Goal: Transaction & Acquisition: Purchase product/service

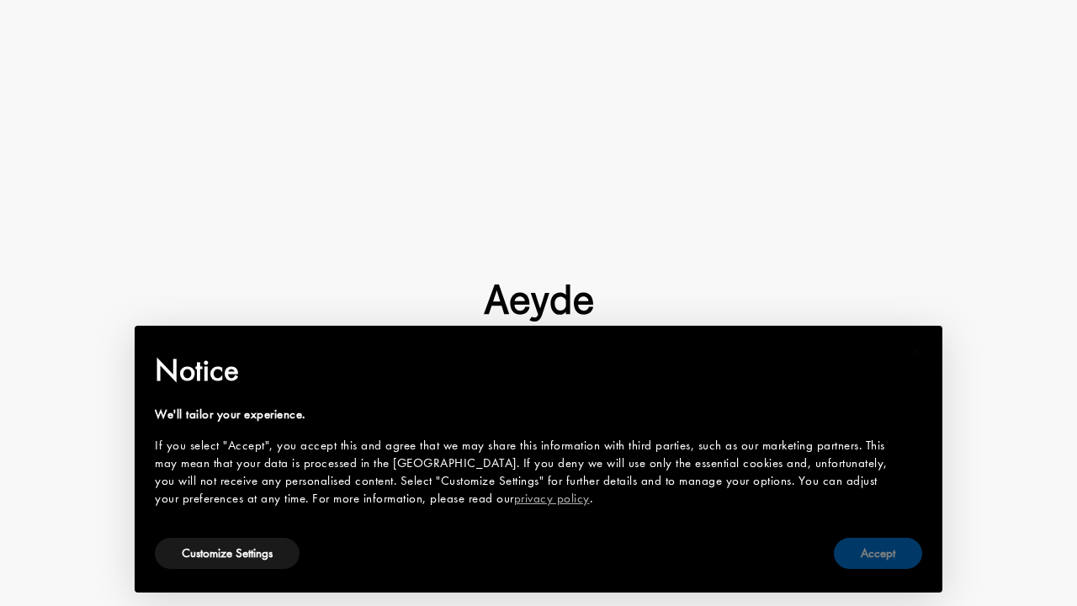
click at [849, 549] on button "Accept" at bounding box center [878, 553] width 88 height 31
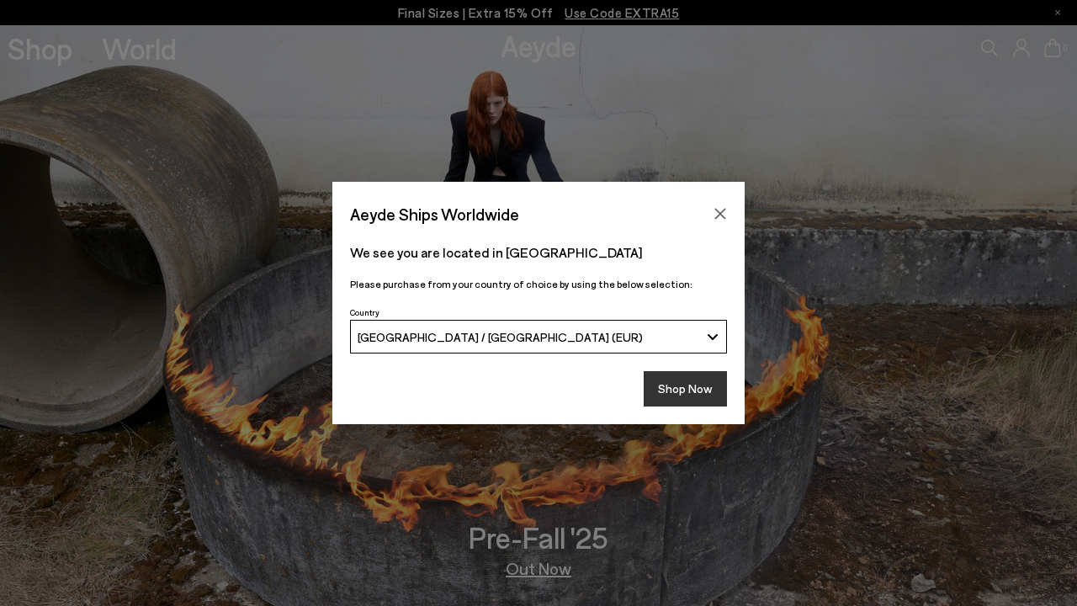
click at [669, 377] on button "Shop Now" at bounding box center [685, 388] width 83 height 35
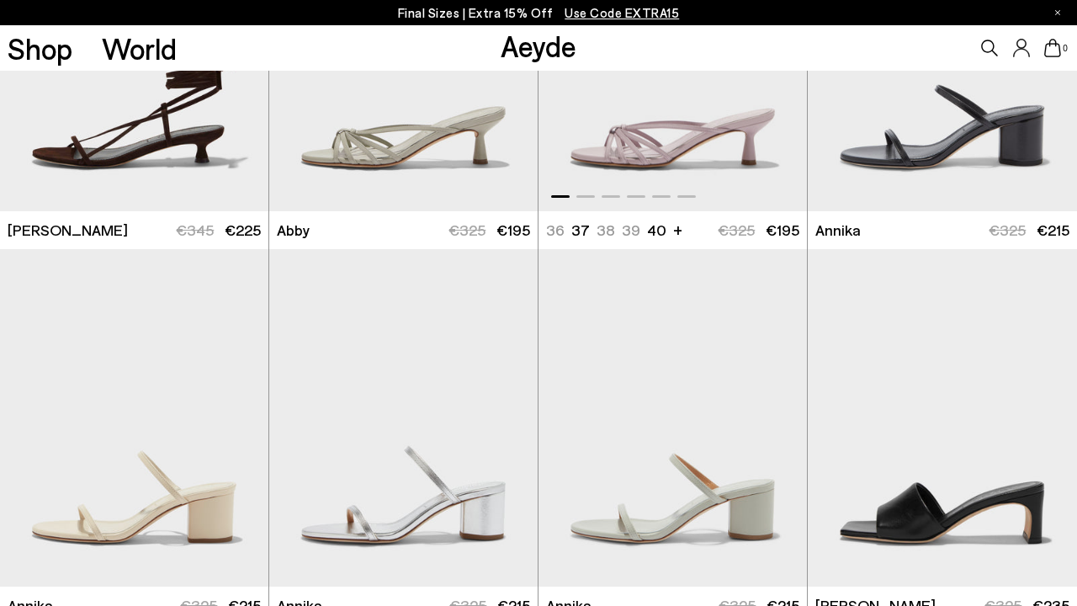
scroll to position [927, 0]
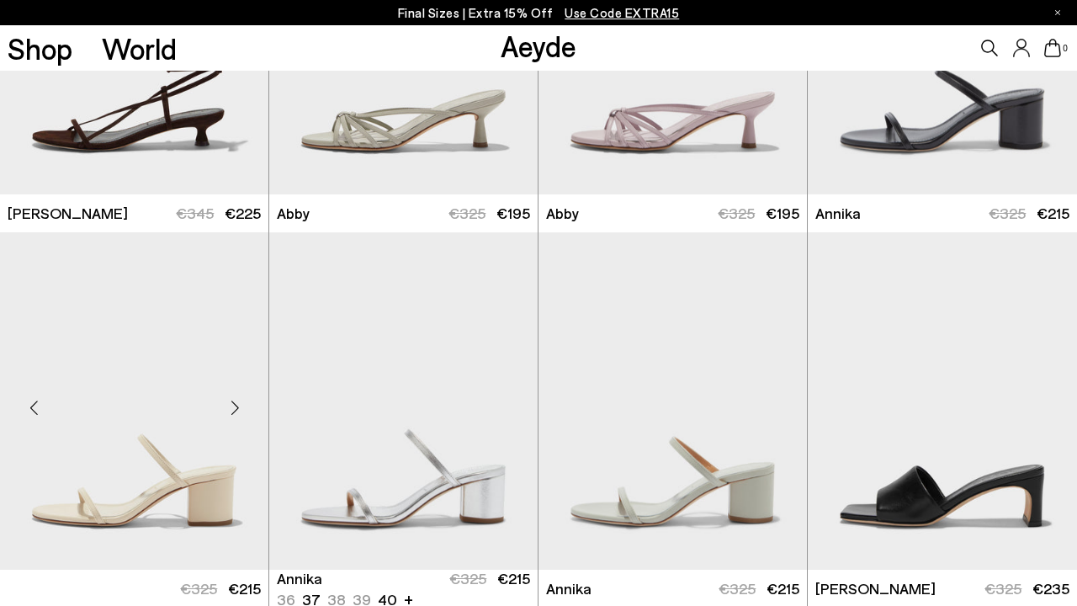
scroll to position [1219, 0]
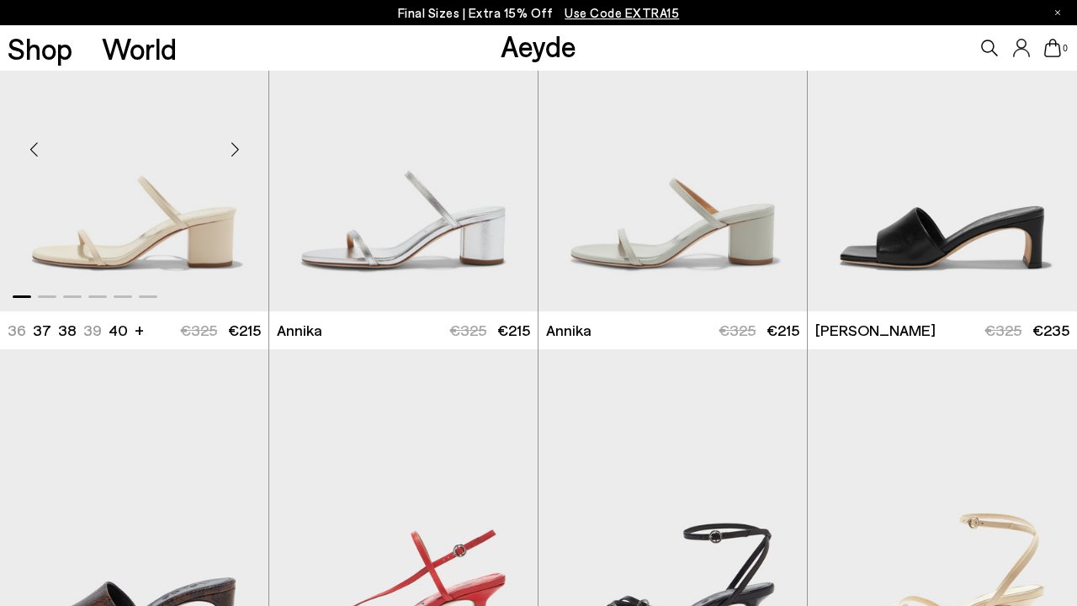
click at [88, 328] on ul "36 37 37.5 38 38.5 39 +" at bounding box center [65, 330] width 115 height 21
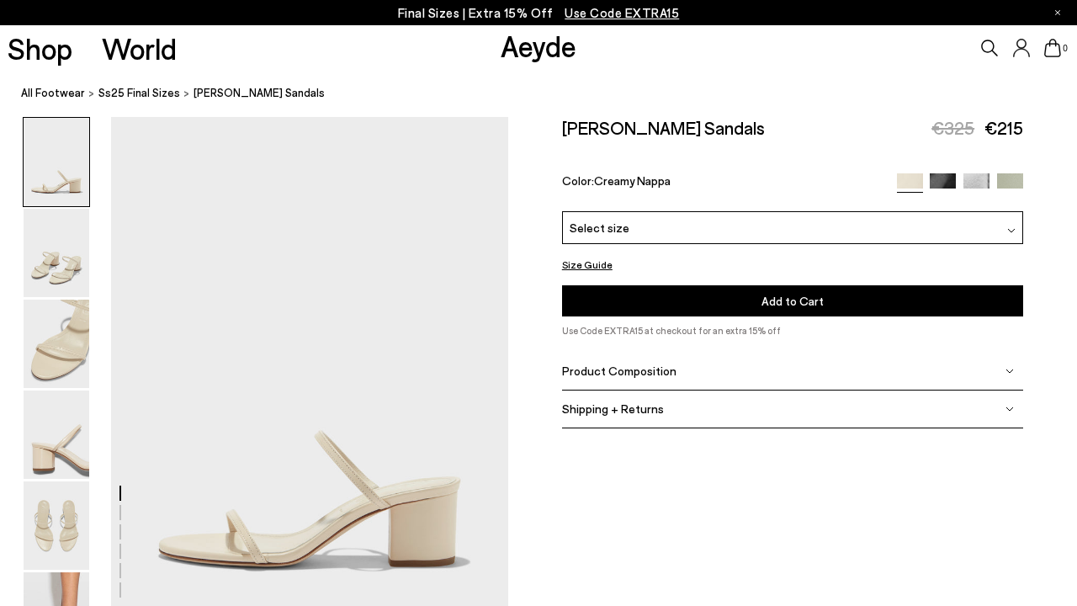
click at [636, 227] on div "Select size" at bounding box center [792, 227] width 461 height 33
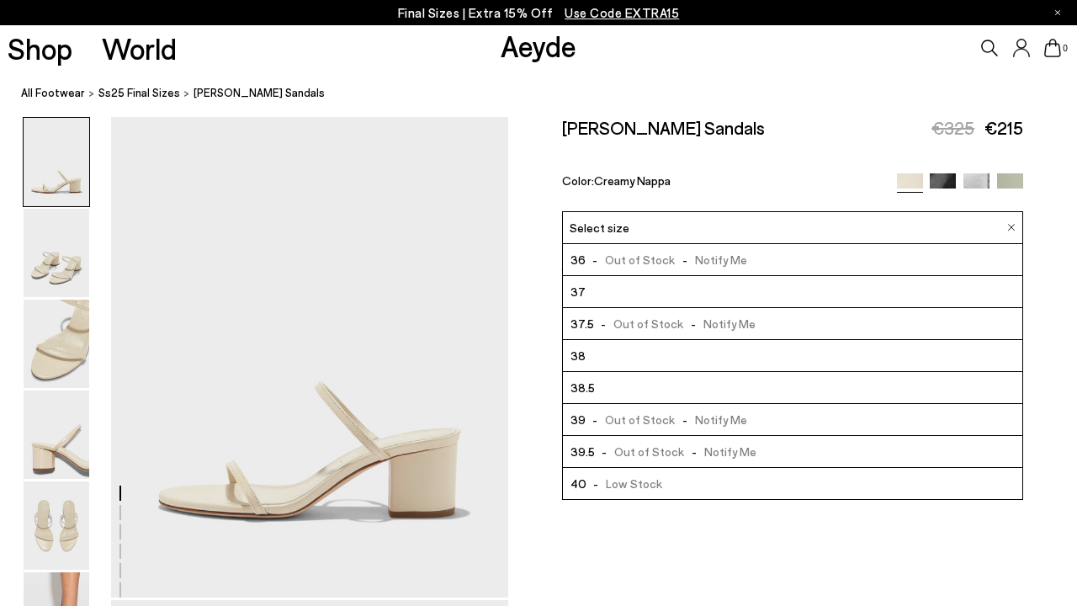
scroll to position [49, 0]
click at [622, 385] on li "38.5" at bounding box center [792, 388] width 459 height 32
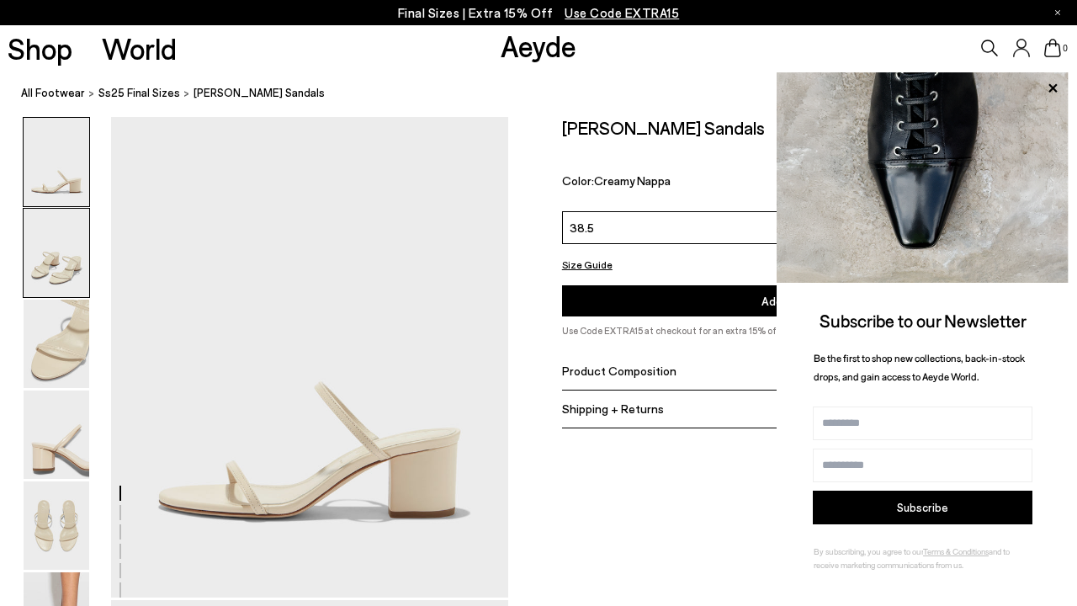
click at [70, 275] on img at bounding box center [57, 253] width 66 height 88
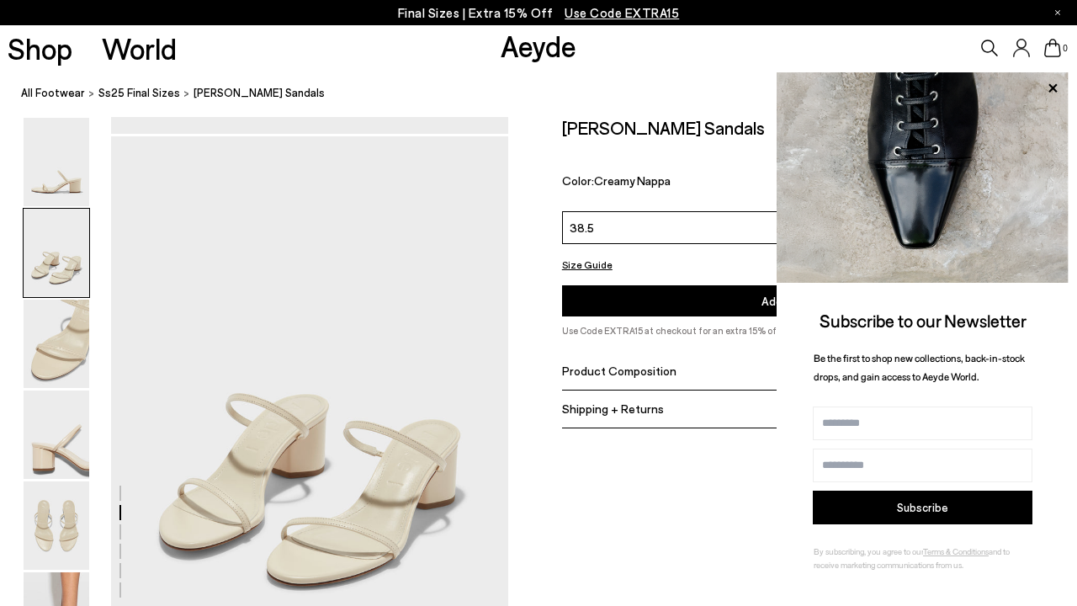
scroll to position [533, 0]
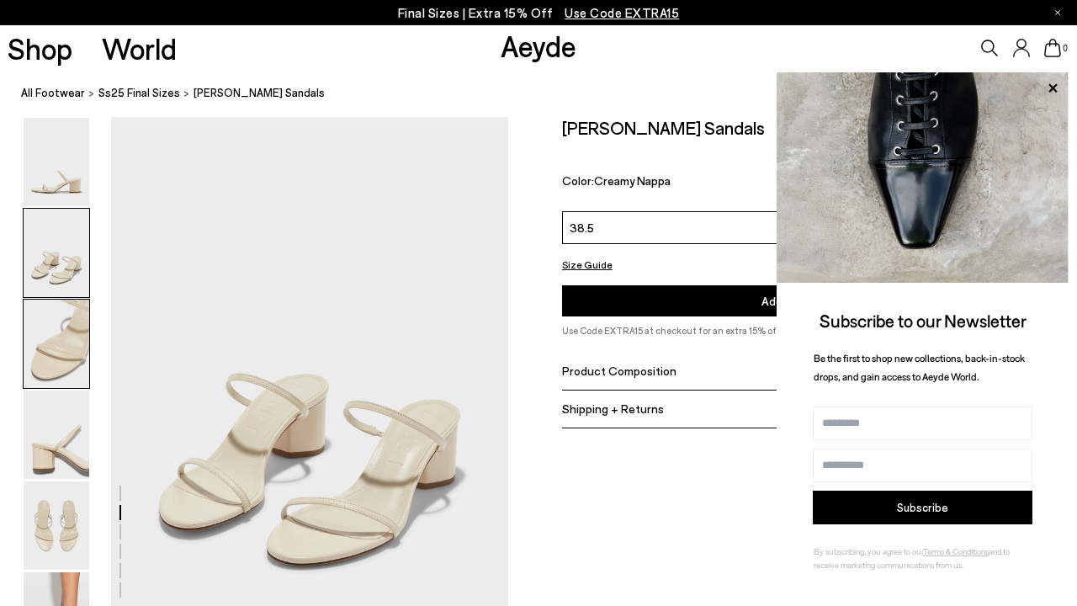
click at [75, 355] on img at bounding box center [57, 344] width 66 height 88
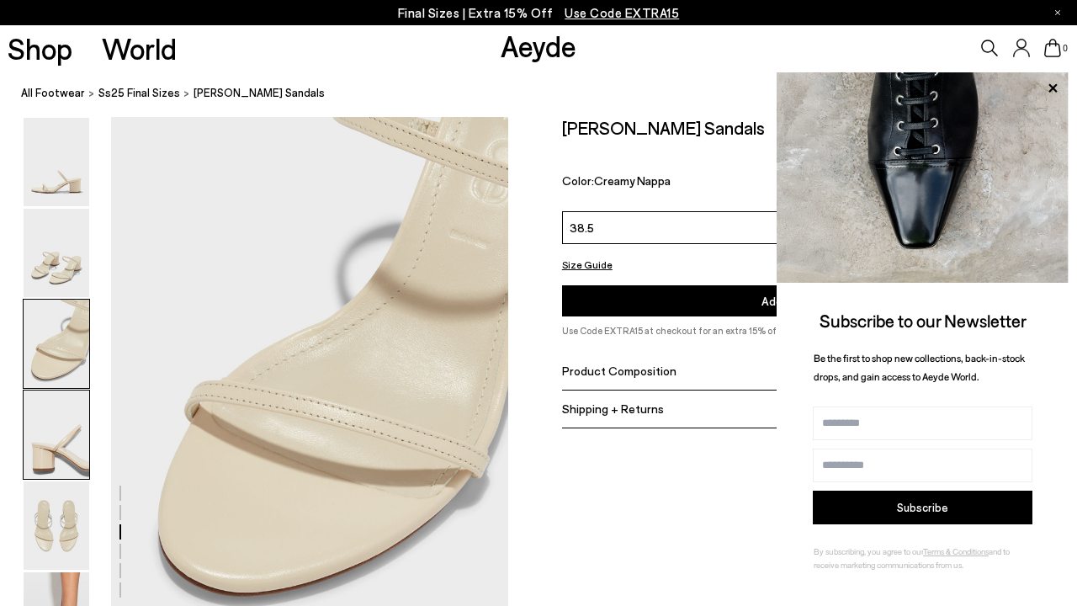
click at [75, 437] on img at bounding box center [57, 434] width 66 height 88
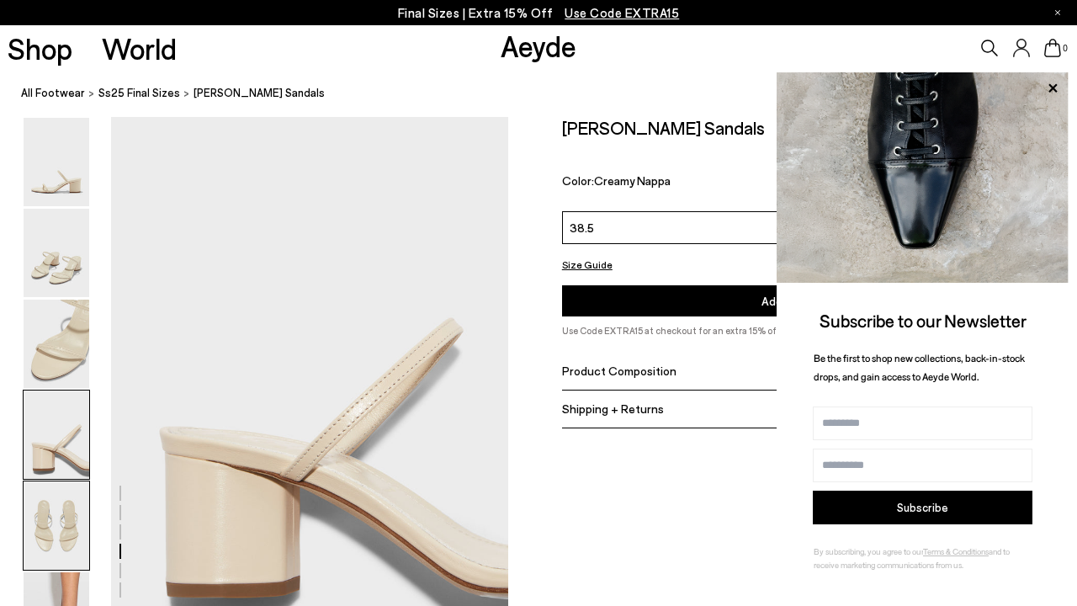
click at [72, 496] on img at bounding box center [57, 525] width 66 height 88
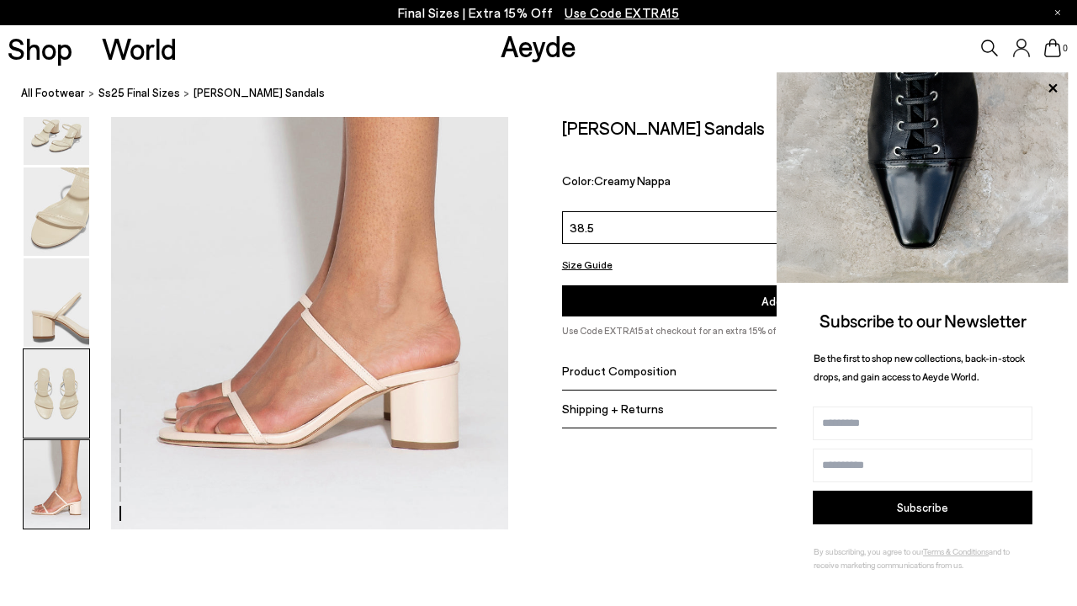
scroll to position [2778, 0]
click at [1053, 91] on icon at bounding box center [1052, 87] width 8 height 8
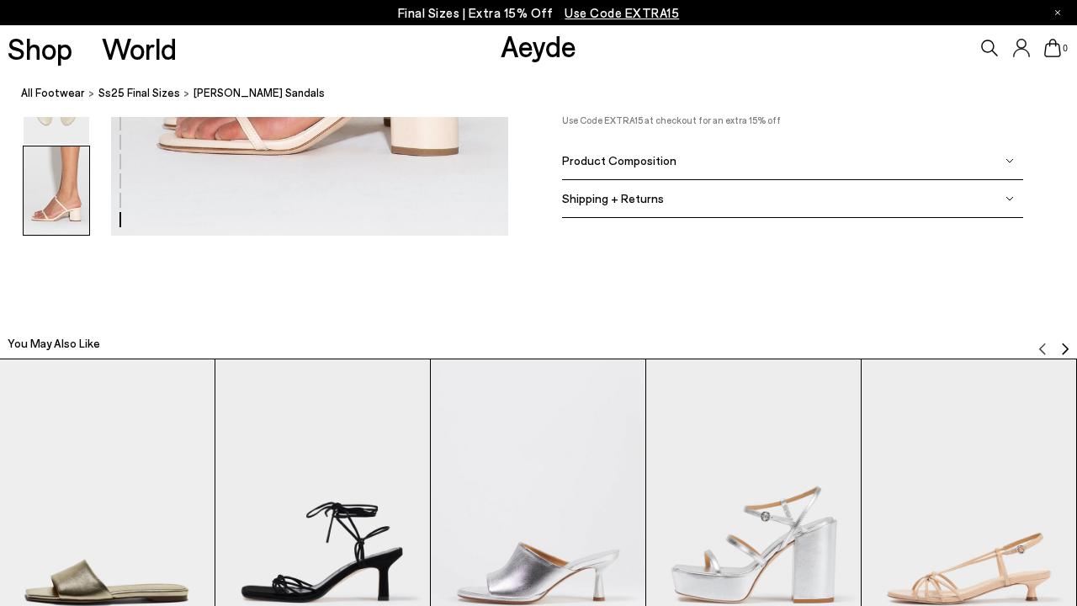
scroll to position [2674, 0]
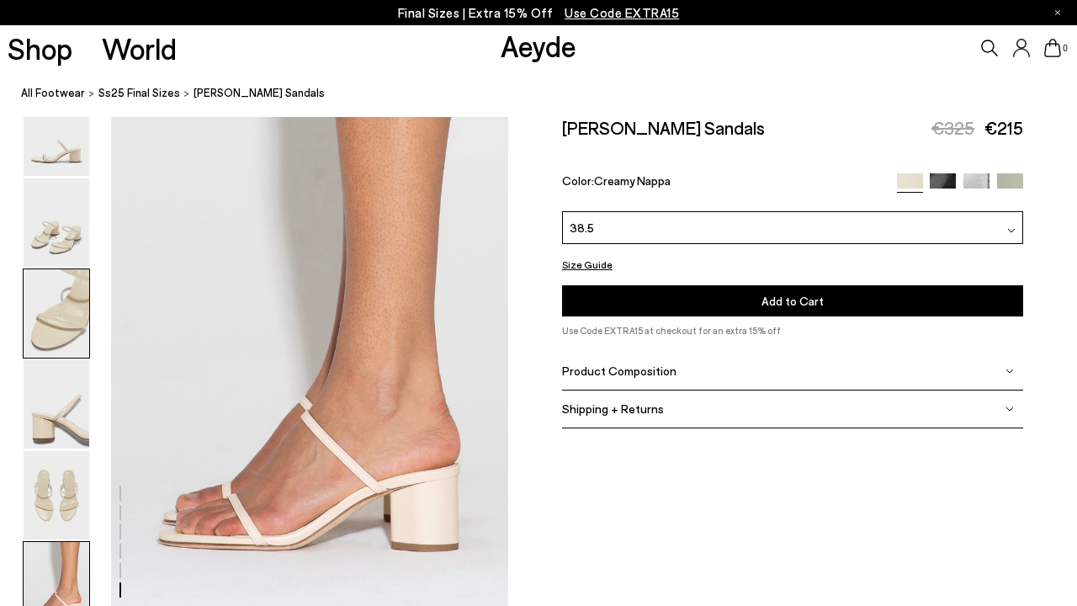
click at [67, 325] on img at bounding box center [57, 313] width 66 height 88
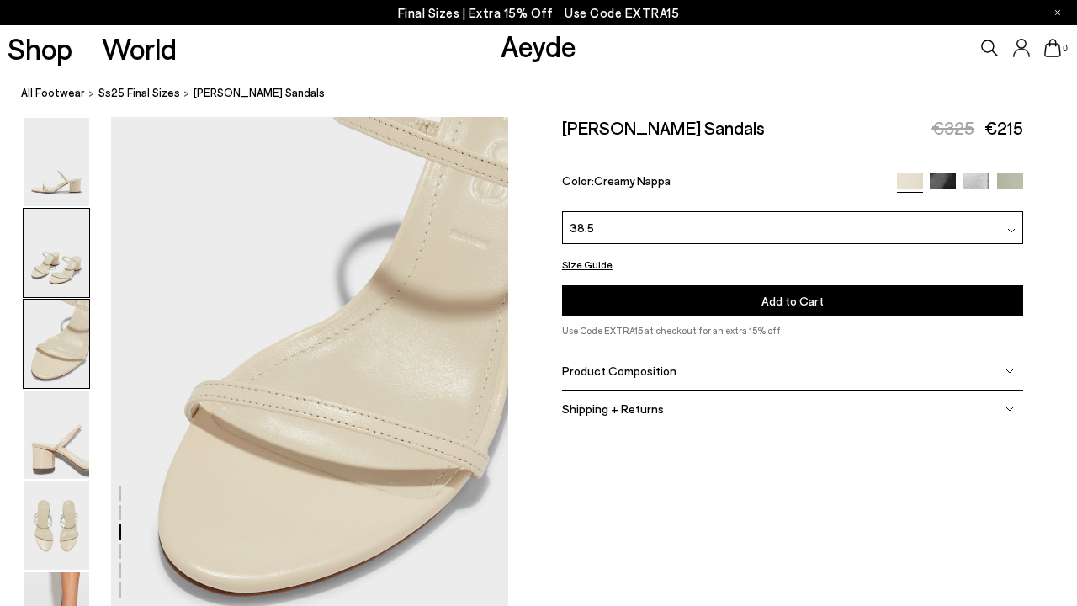
click at [69, 255] on img at bounding box center [57, 253] width 66 height 88
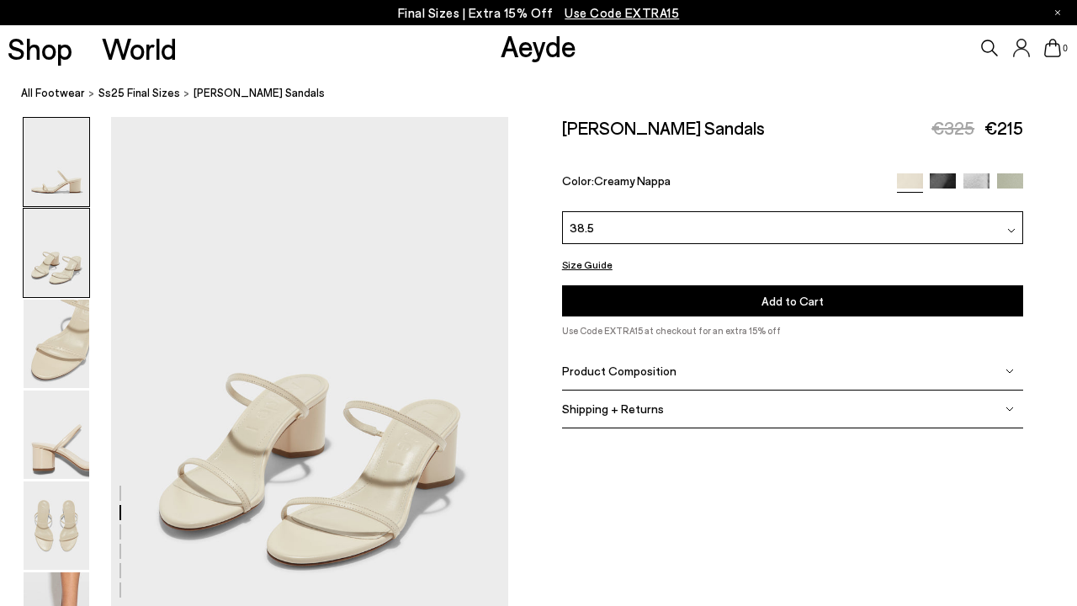
click at [69, 177] on img at bounding box center [57, 162] width 66 height 88
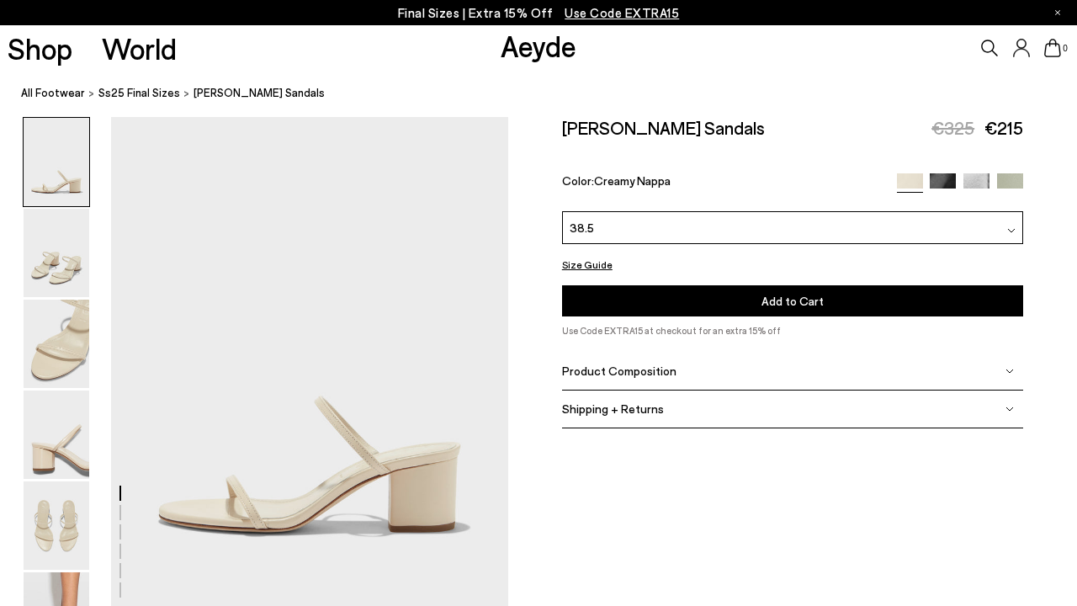
scroll to position [0, 0]
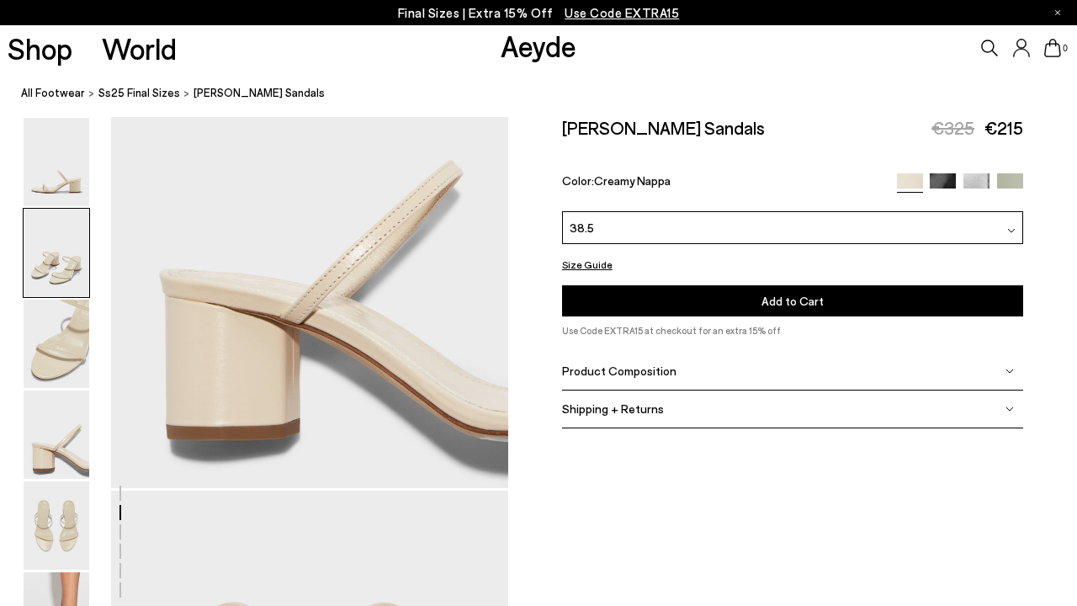
scroll to position [364, 0]
